Goal: Navigation & Orientation: Find specific page/section

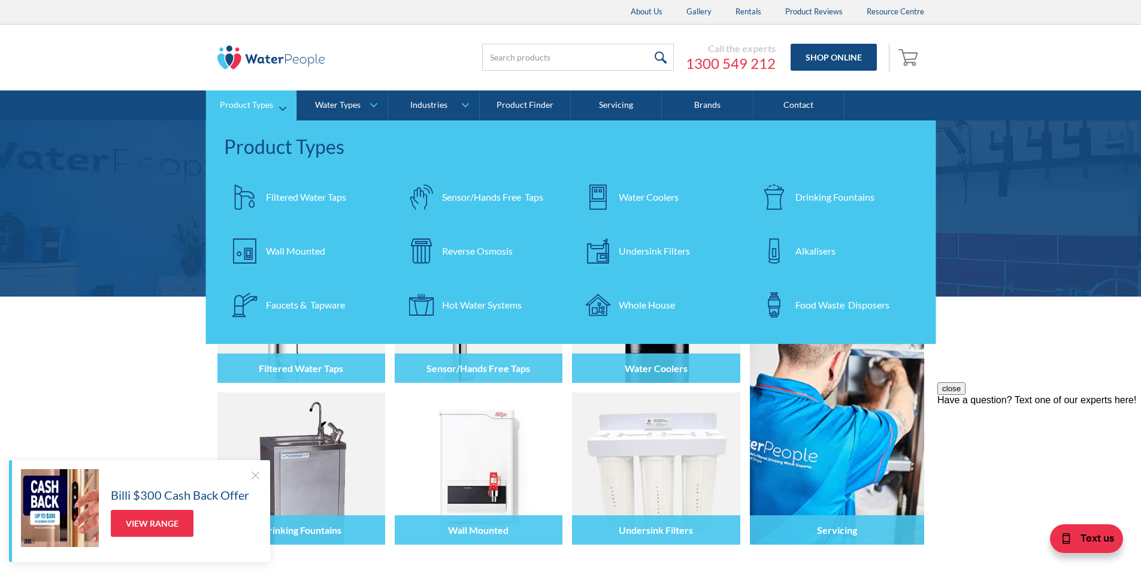
click at [279, 196] on div "Filtered Water Taps" at bounding box center [306, 197] width 80 height 14
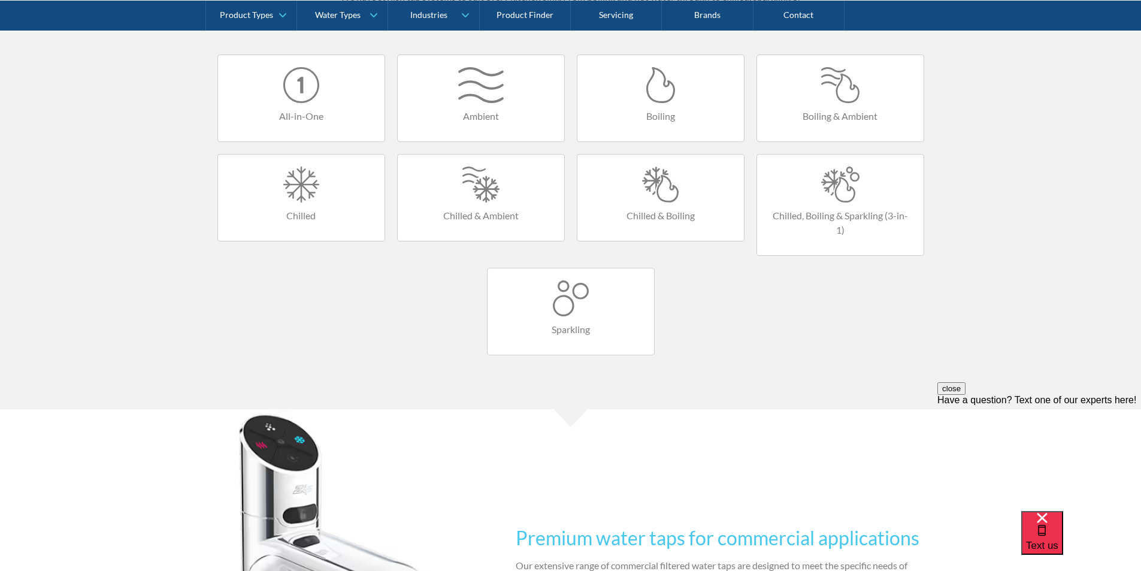
click at [563, 307] on div at bounding box center [571, 298] width 143 height 36
